Goal: Navigation & Orientation: Go to known website

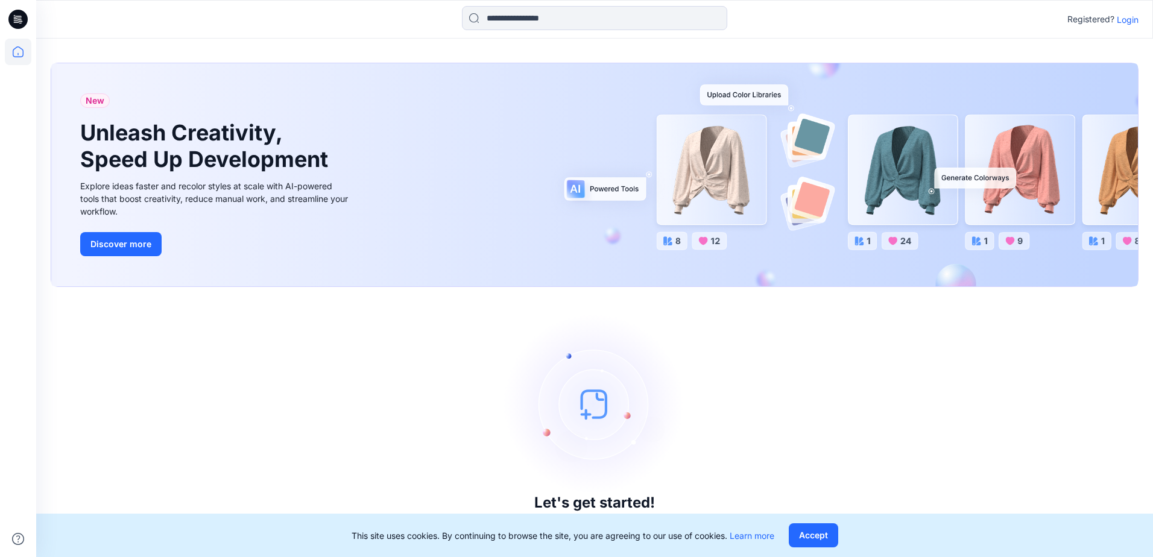
click at [1139, 22] on div "Registered? Login" at bounding box center [594, 19] width 1116 height 27
click at [1133, 20] on p "Login" at bounding box center [1128, 19] width 22 height 13
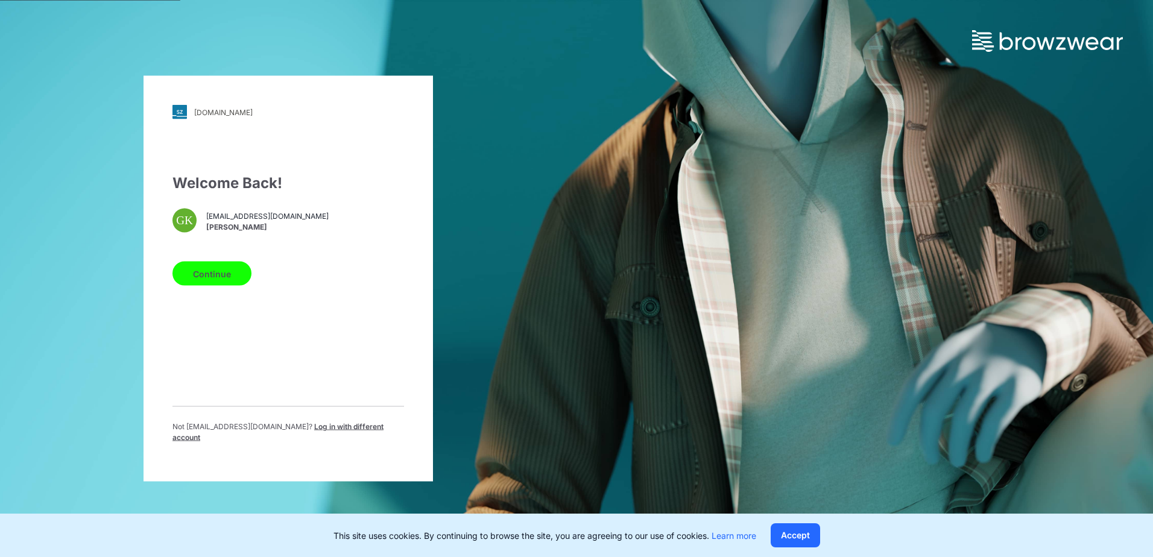
click at [198, 283] on button "Continue" at bounding box center [211, 274] width 79 height 24
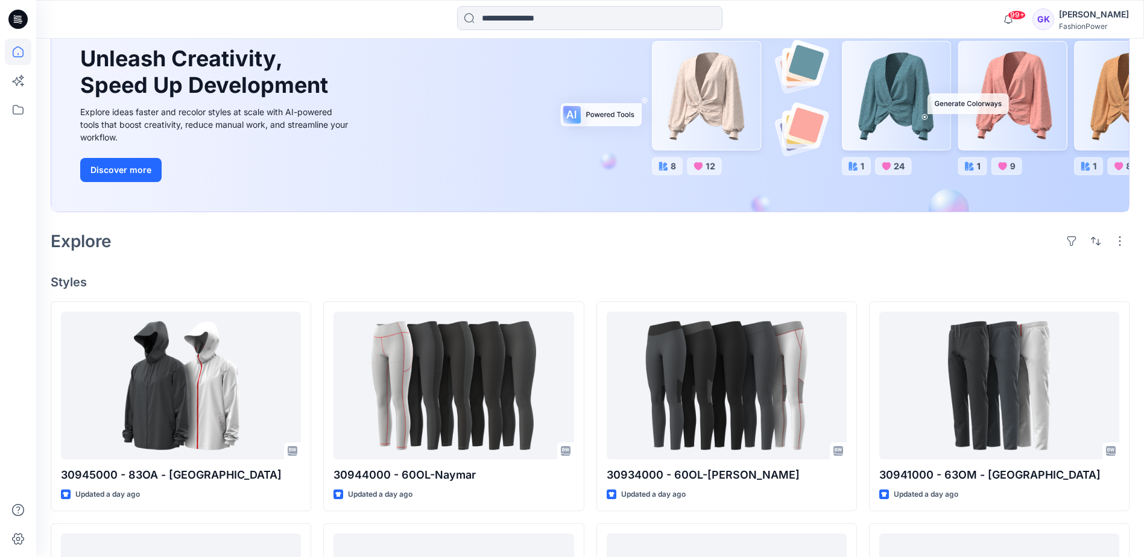
scroll to position [37, 0]
